Goal: Information Seeking & Learning: Find specific page/section

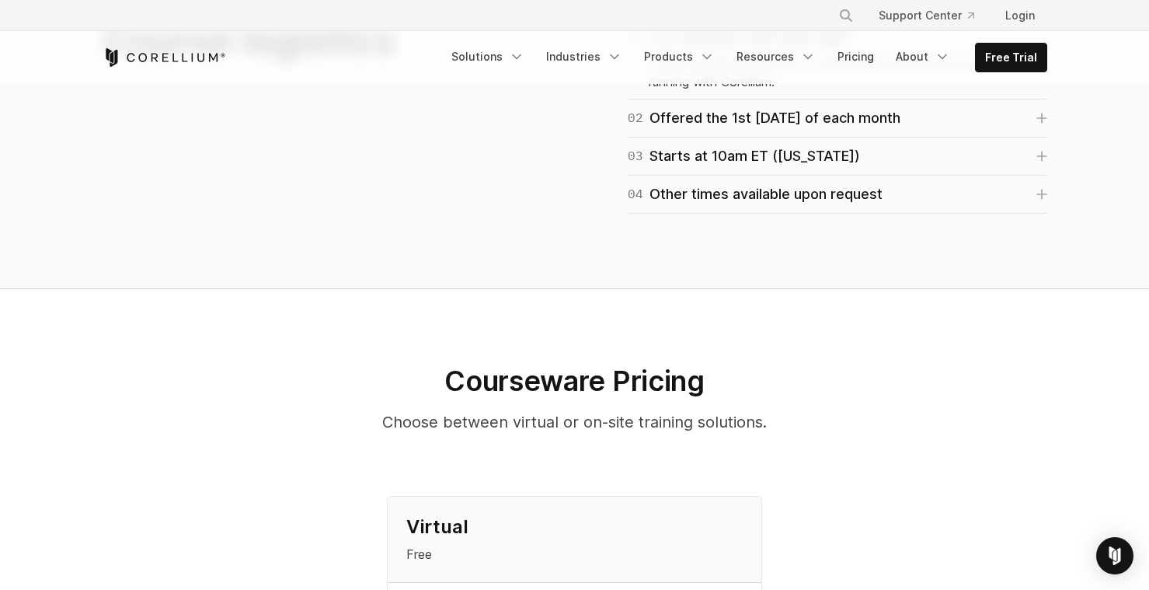
scroll to position [1399, 0]
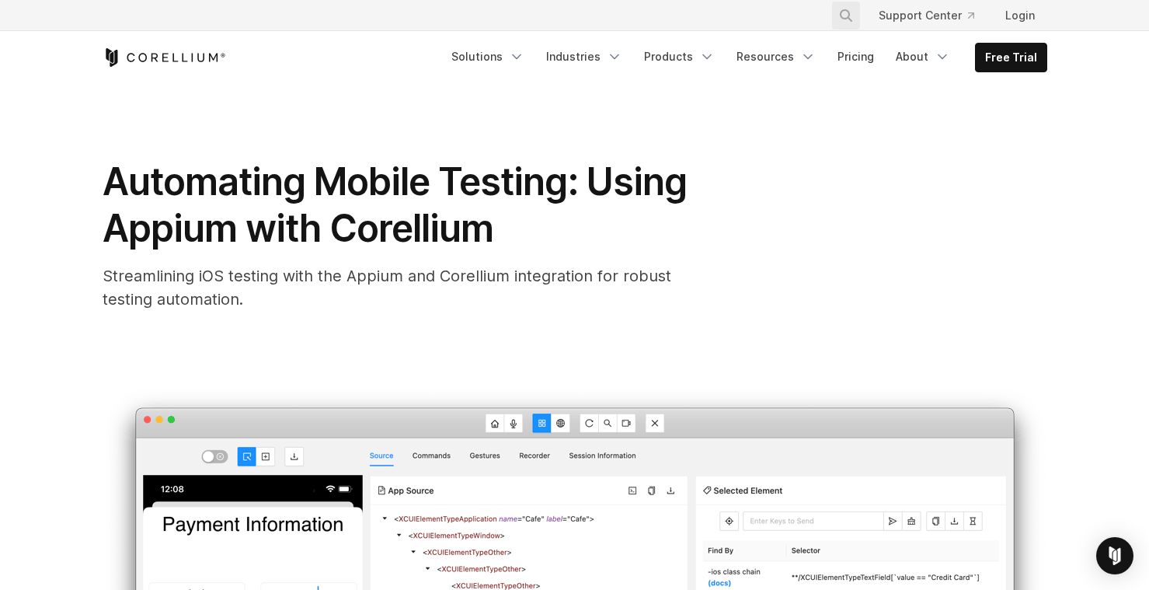
click at [857, 9] on button "Search" at bounding box center [846, 16] width 28 height 28
click at [734, 16] on input "Search our site..." at bounding box center [766, 15] width 126 height 23
type input "**********"
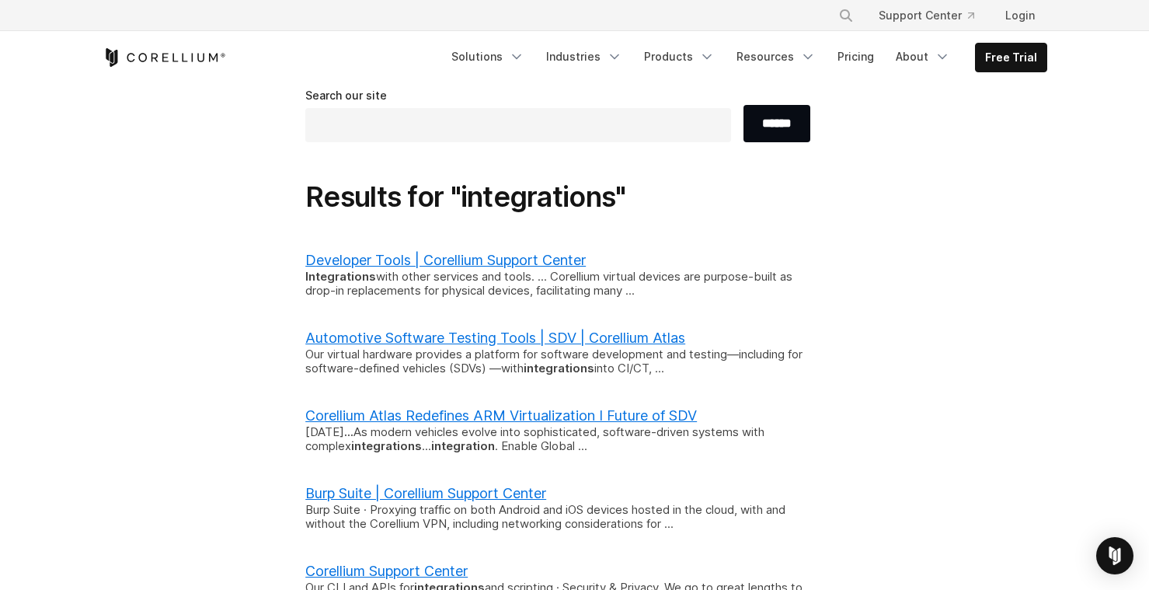
scroll to position [60, 0]
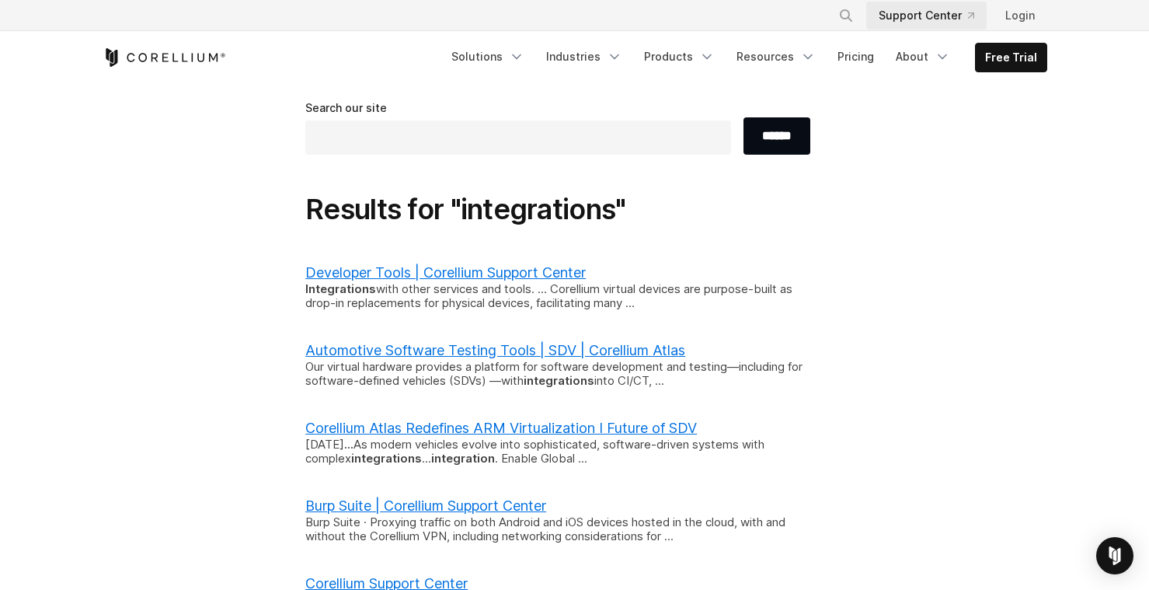
click at [904, 19] on link "Support Center" at bounding box center [926, 16] width 120 height 28
